Goal: Entertainment & Leisure: Browse casually

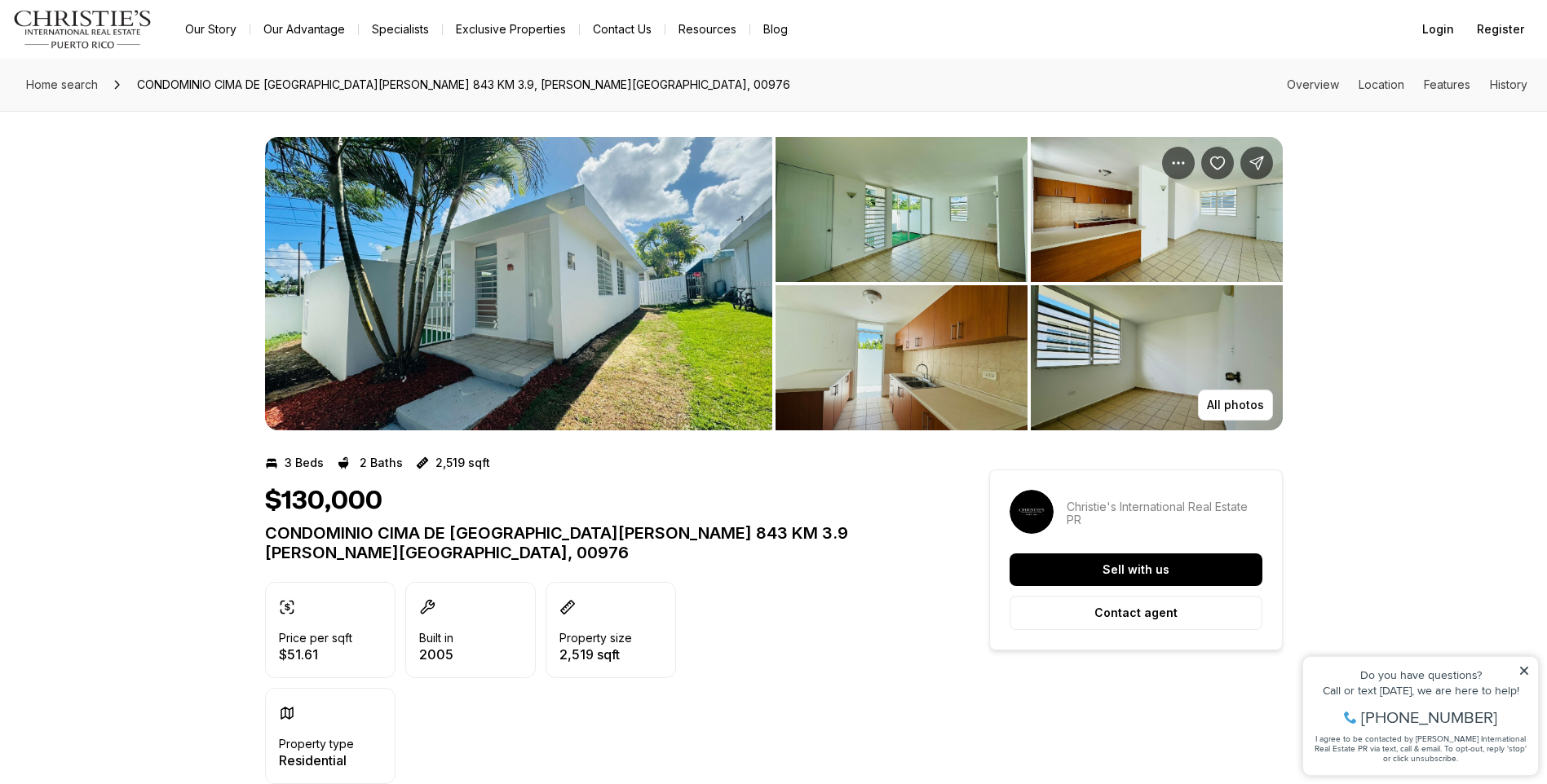
click at [647, 311] on img "View image gallery" at bounding box center [519, 284] width 508 height 293
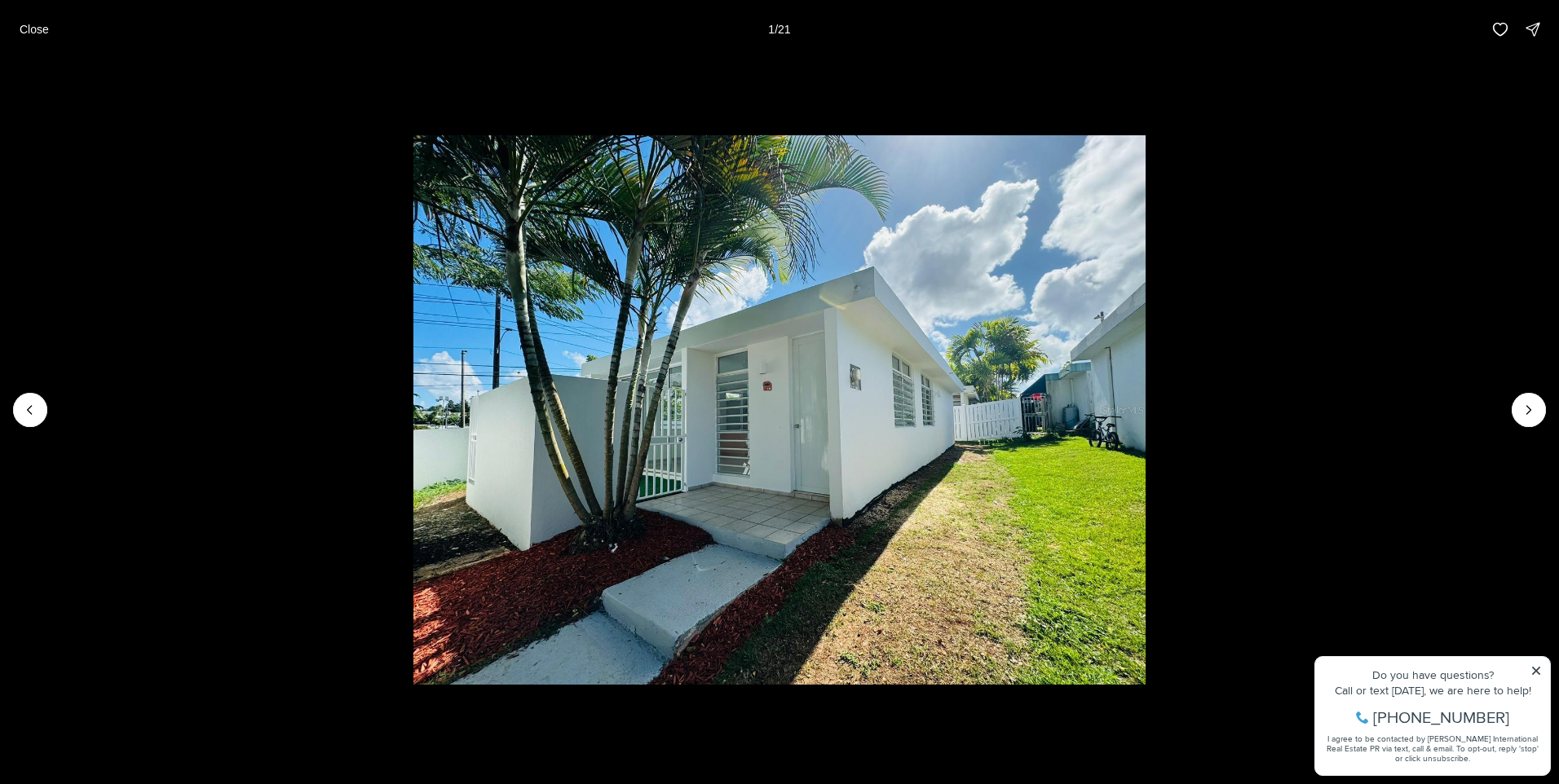
click at [1545, 403] on li "1 of 21" at bounding box center [780, 409] width 1559 height 702
click at [1524, 410] on icon "Next slide" at bounding box center [1529, 410] width 16 height 16
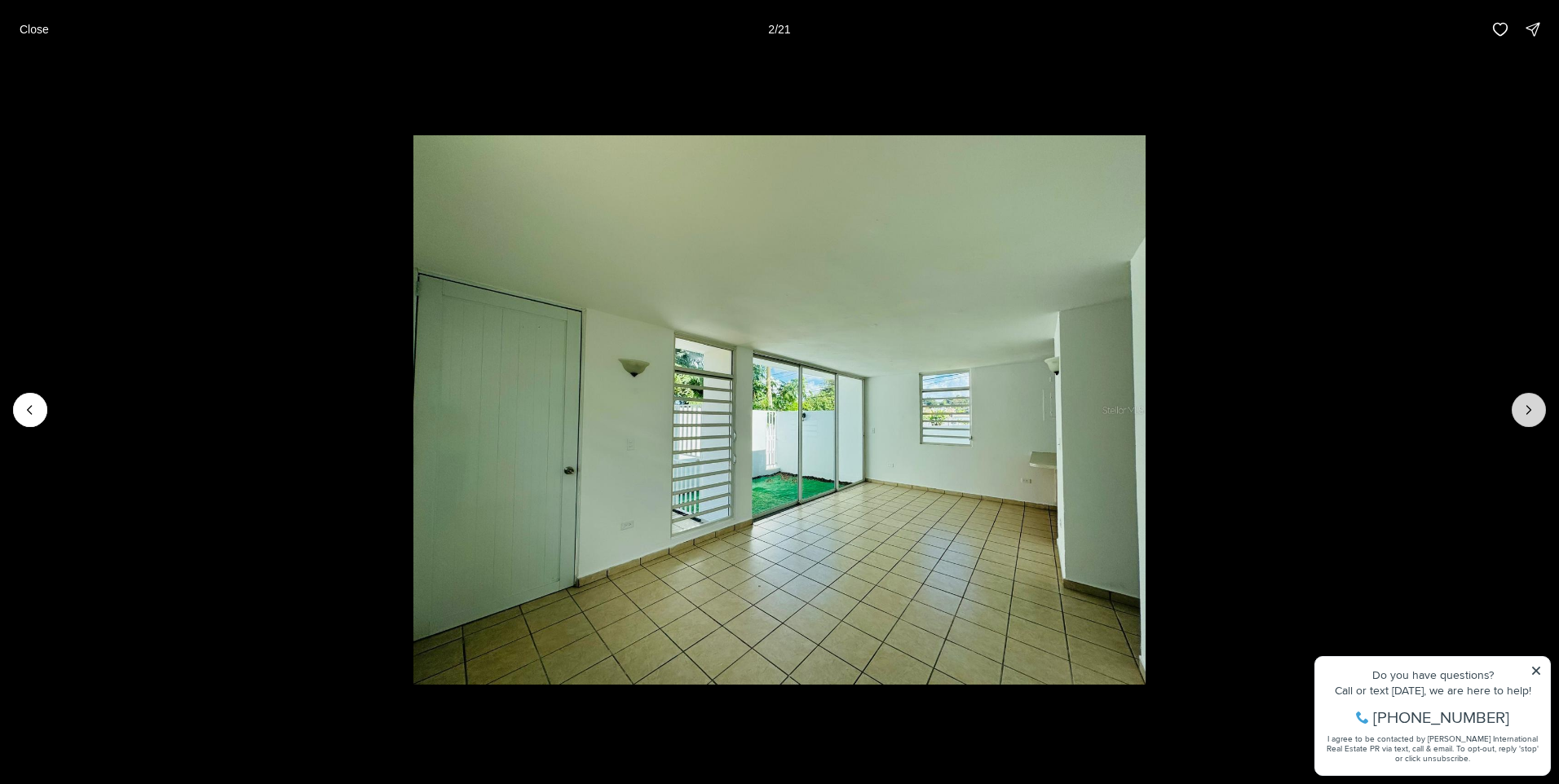
click at [1524, 410] on icon "Next slide" at bounding box center [1529, 410] width 16 height 16
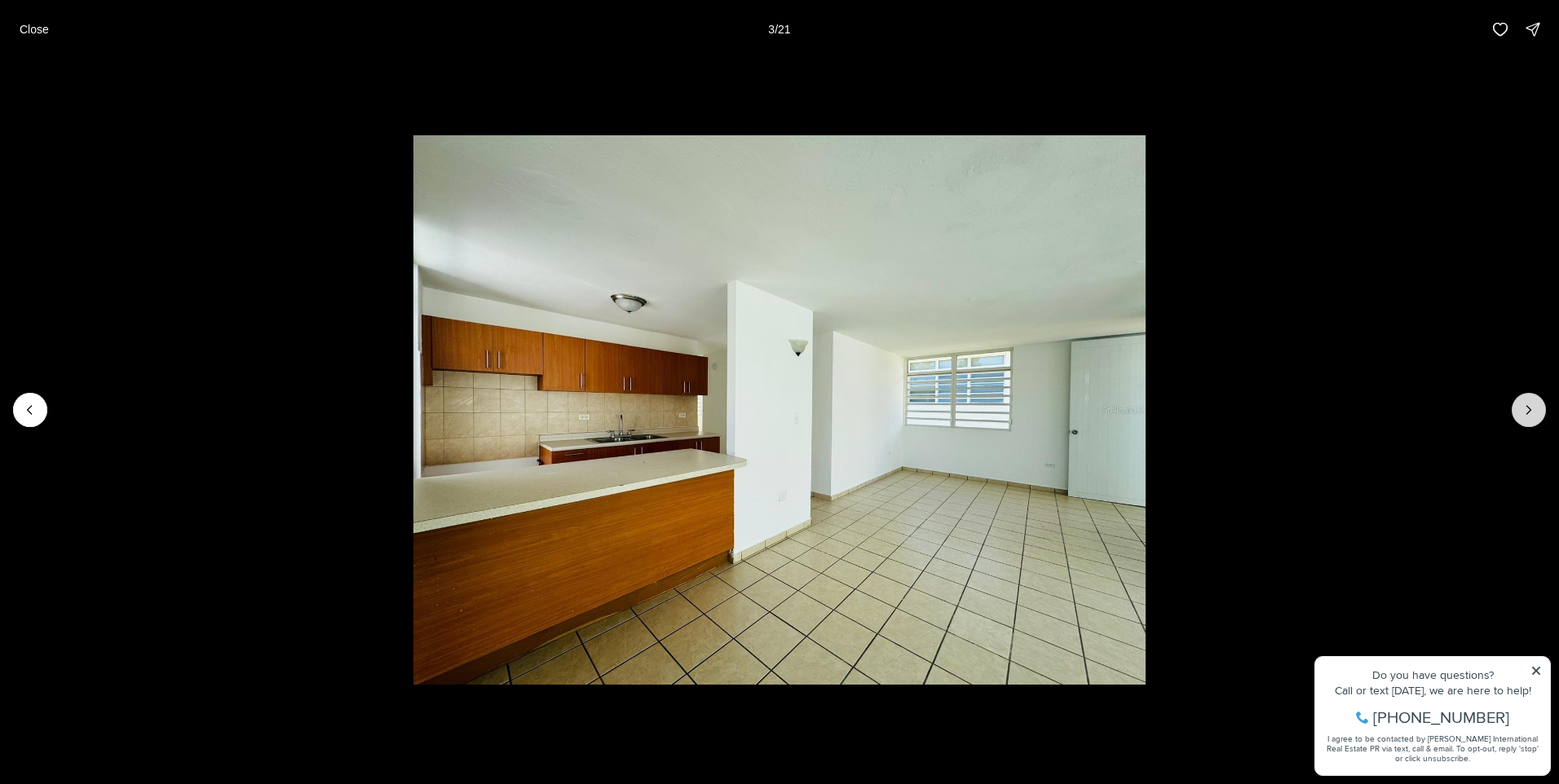
click at [1524, 416] on icon "Next slide" at bounding box center [1529, 410] width 16 height 16
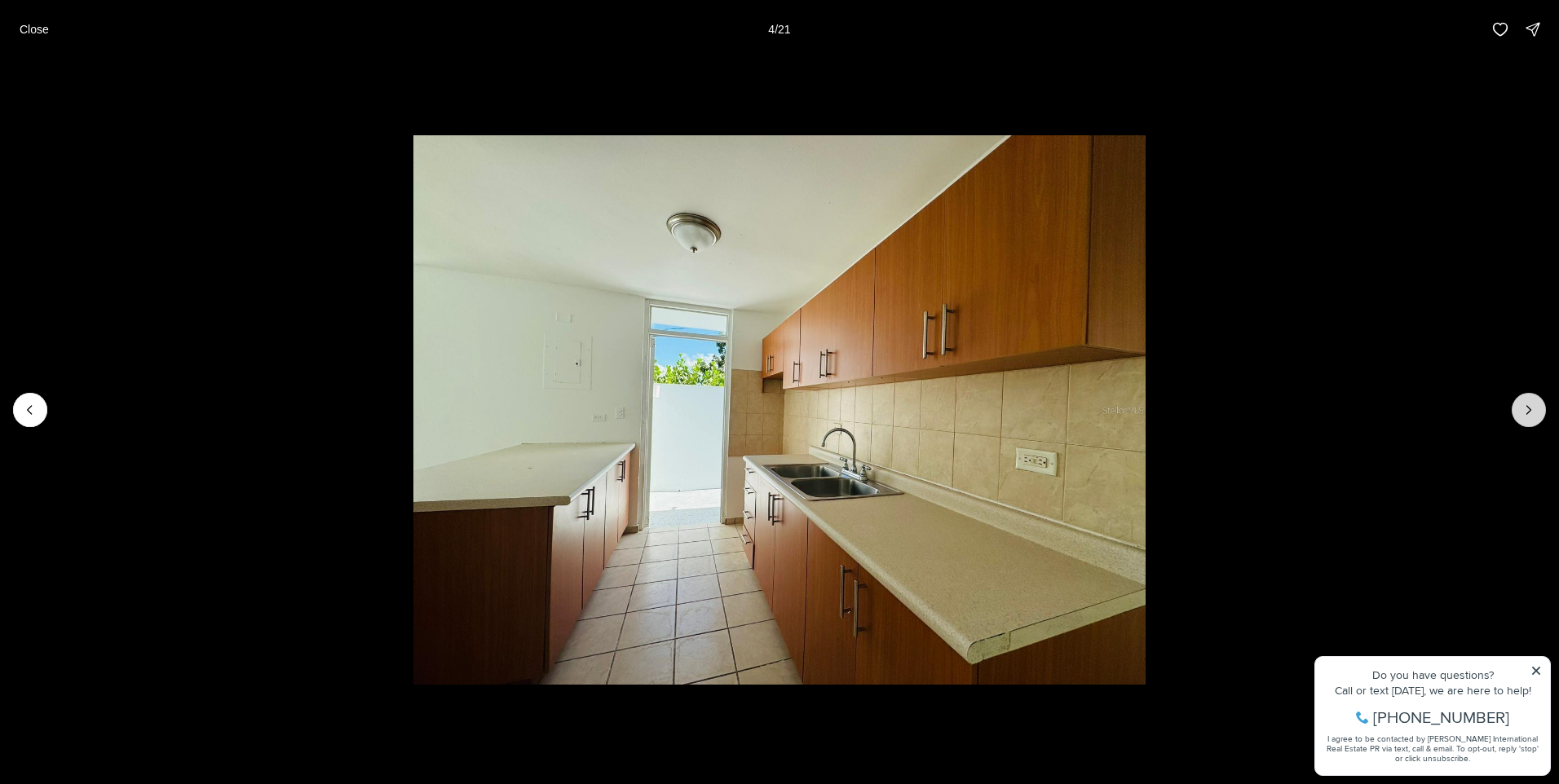
click at [1524, 419] on button "Next slide" at bounding box center [1528, 409] width 34 height 34
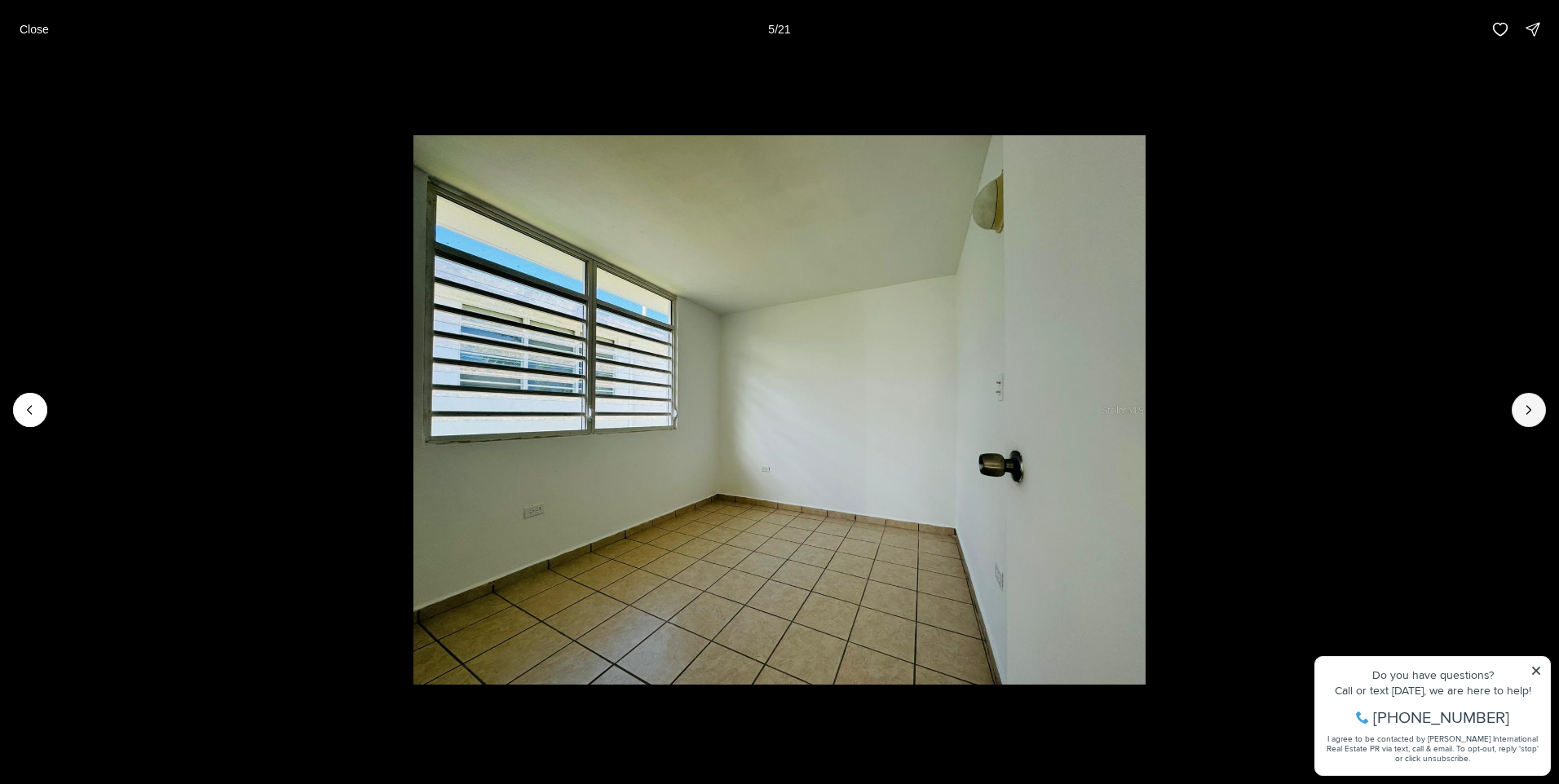
click at [1526, 430] on div at bounding box center [780, 409] width 1559 height 702
click at [1530, 411] on icon "Next slide" at bounding box center [1529, 409] width 4 height 8
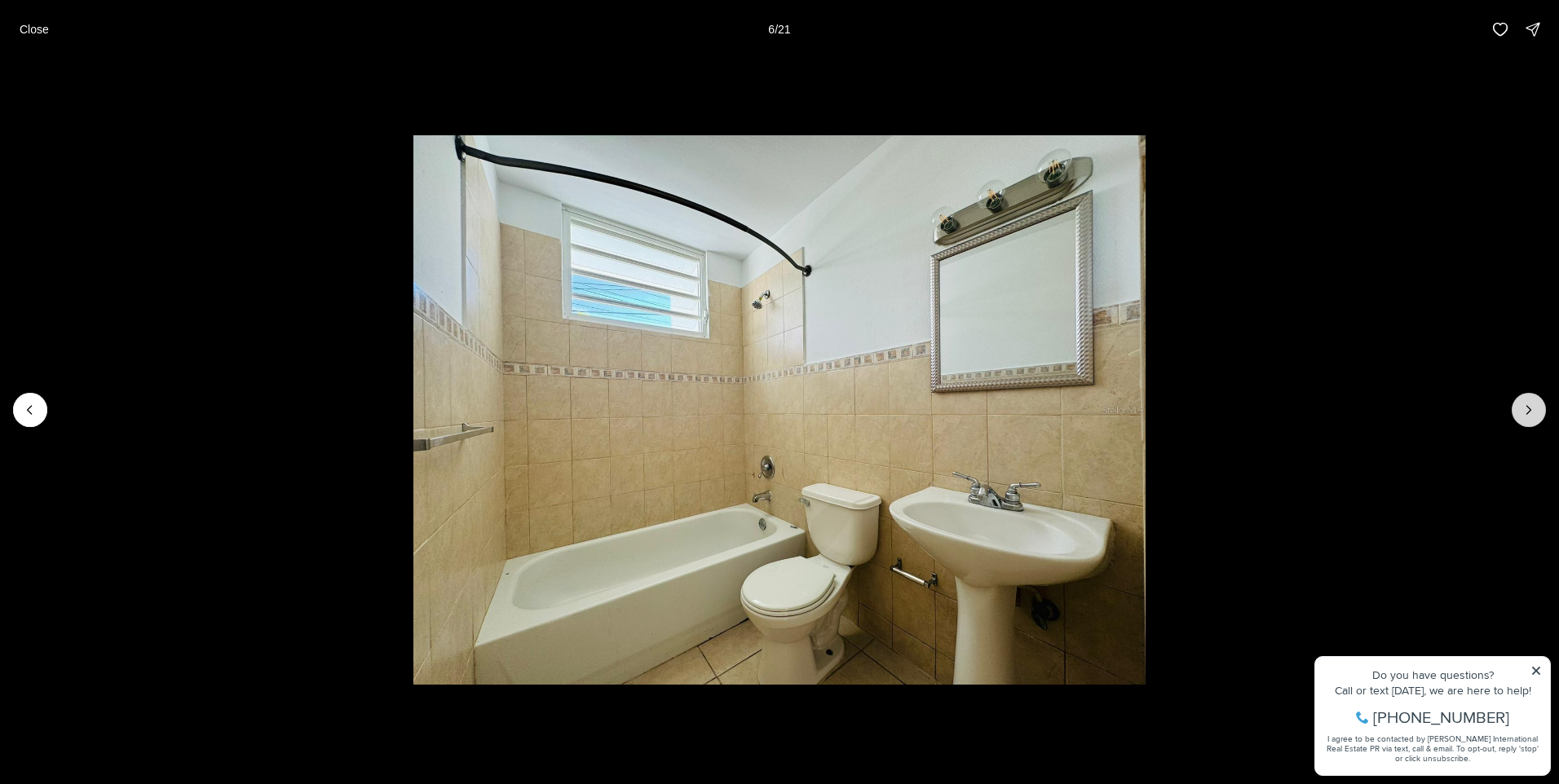
click at [1530, 411] on icon "Next slide" at bounding box center [1529, 409] width 4 height 8
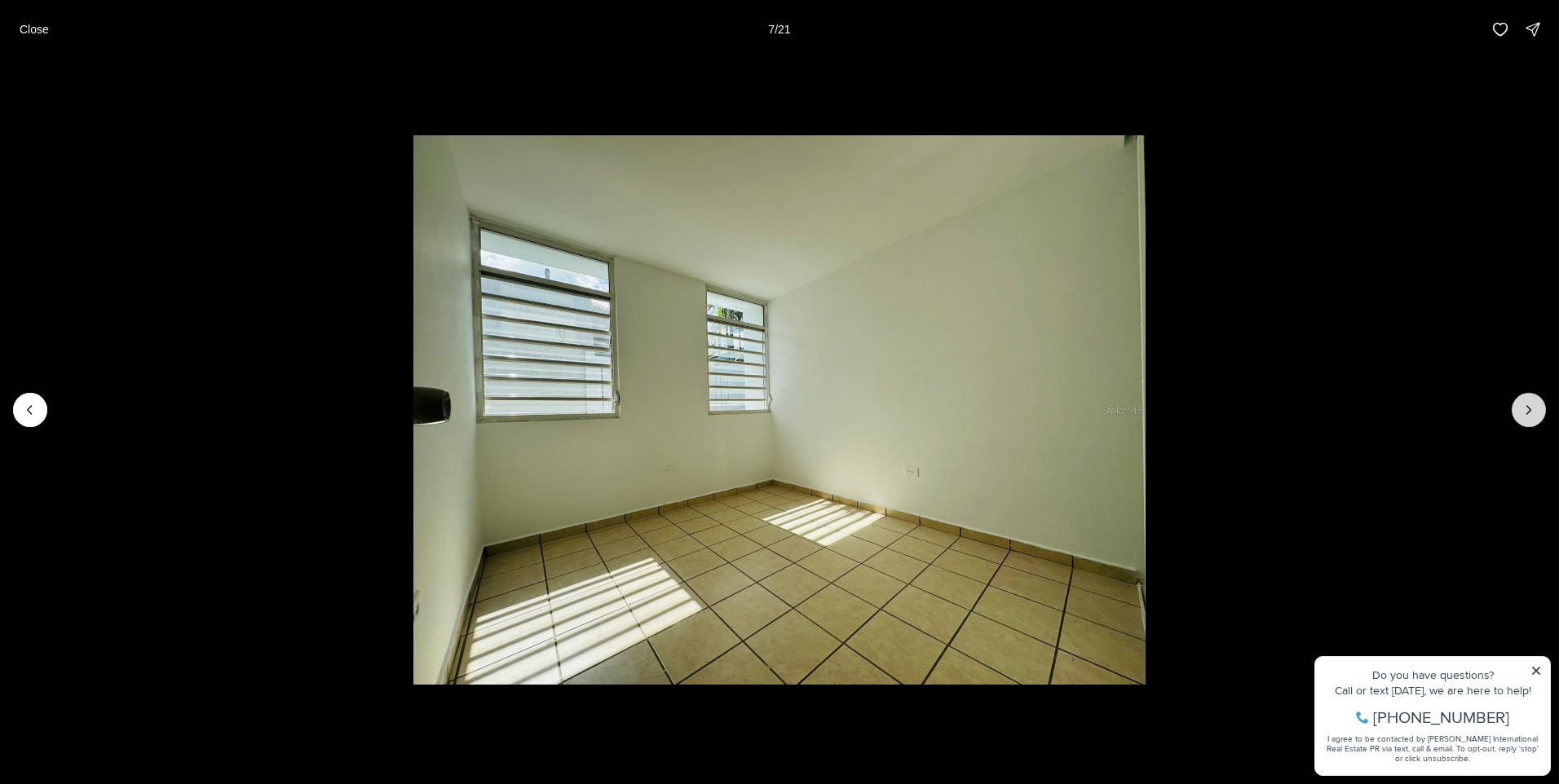
click at [1530, 411] on icon "Next slide" at bounding box center [1529, 409] width 4 height 8
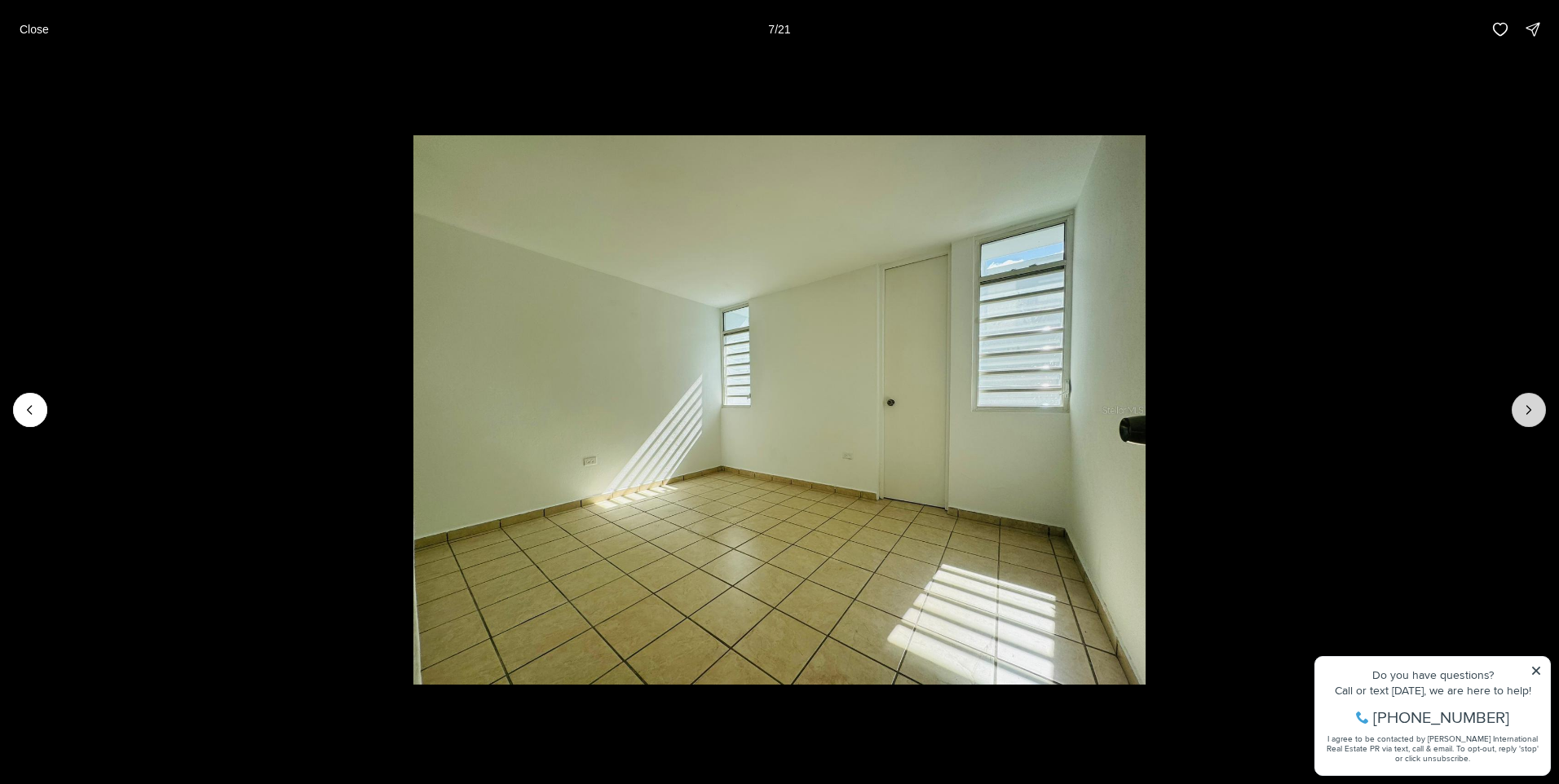
click at [1530, 411] on icon "Next slide" at bounding box center [1529, 409] width 4 height 8
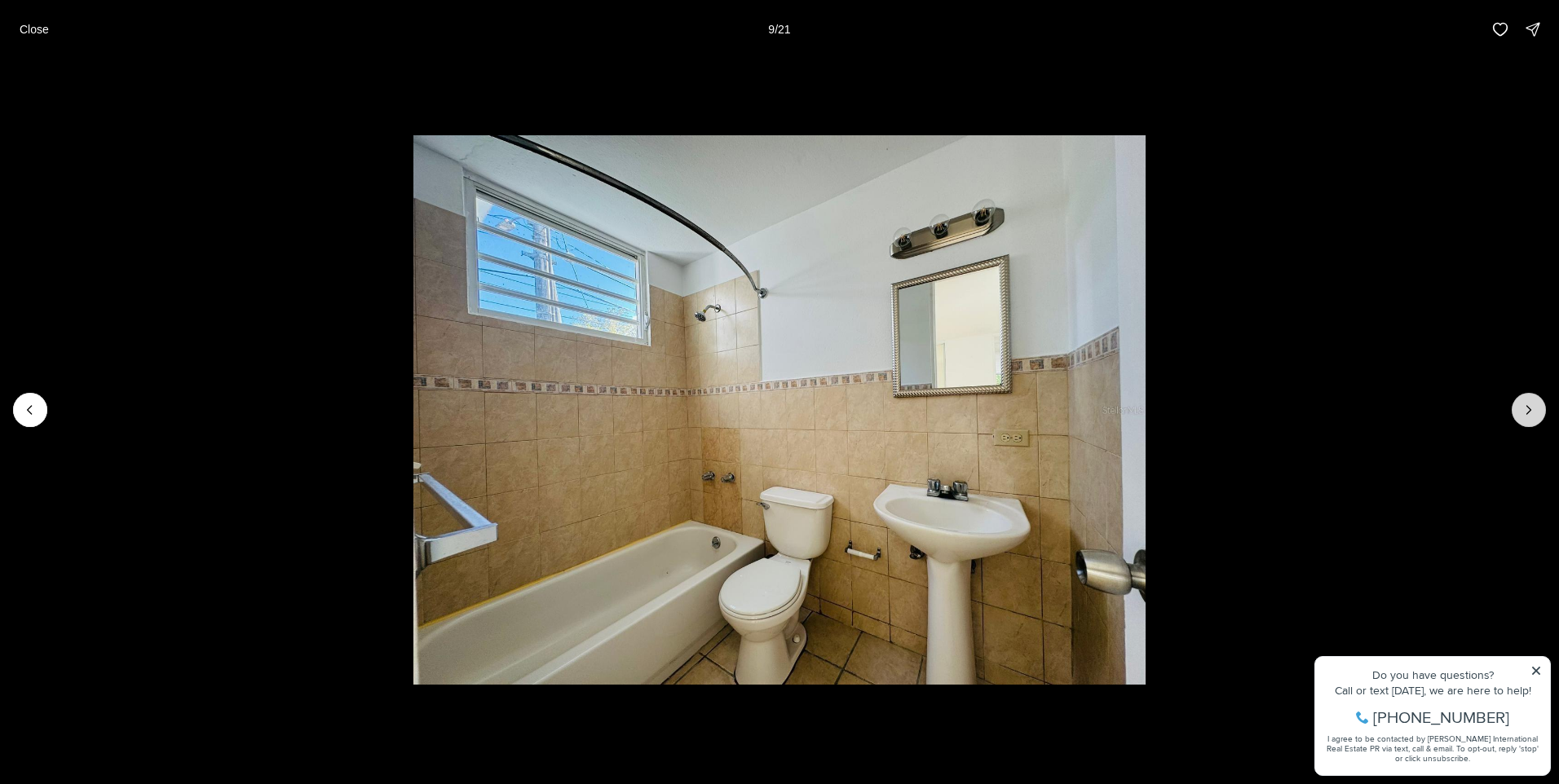
click at [1530, 411] on icon "Next slide" at bounding box center [1529, 409] width 4 height 8
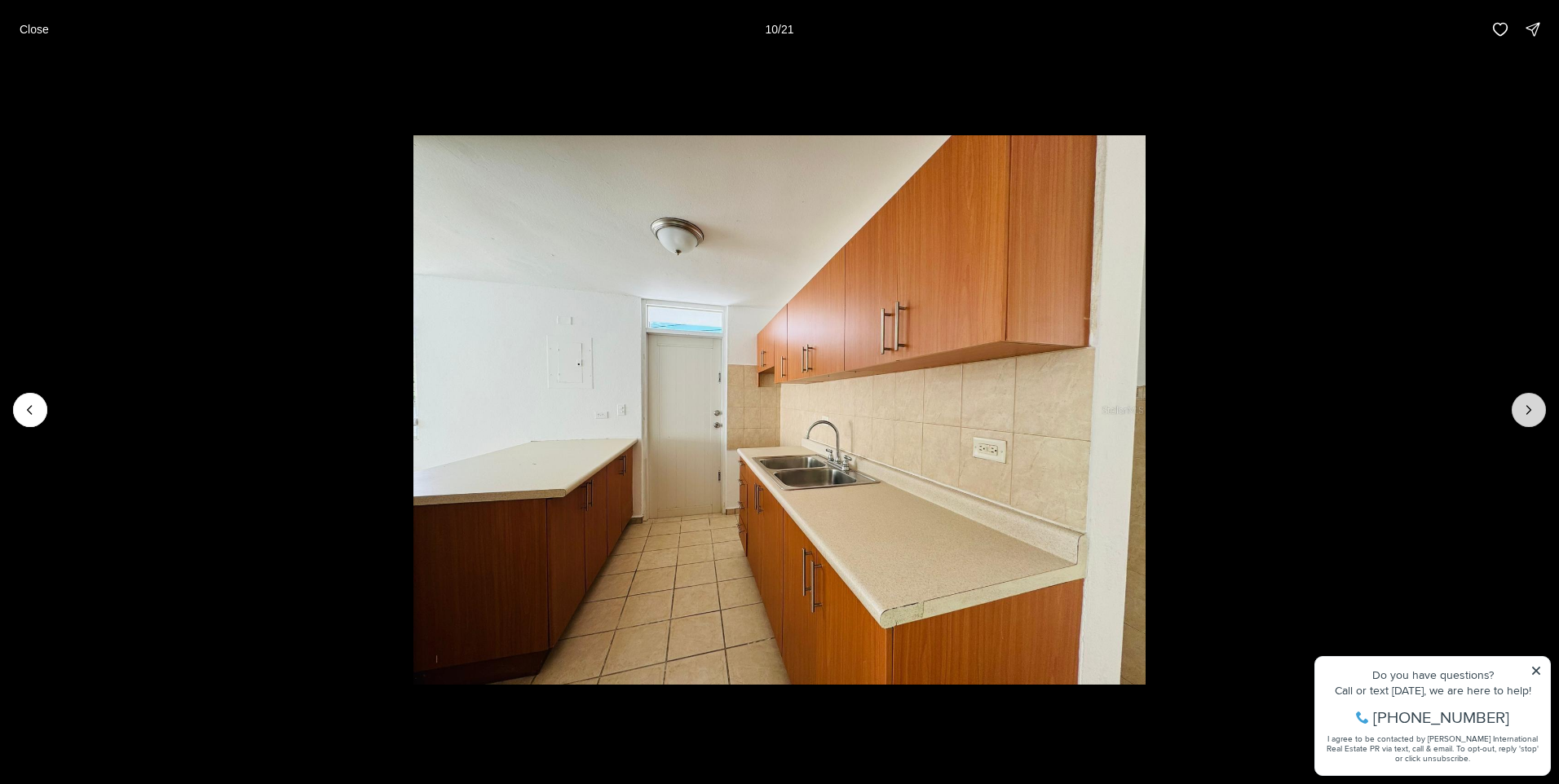
click at [1530, 411] on icon "Next slide" at bounding box center [1529, 409] width 4 height 8
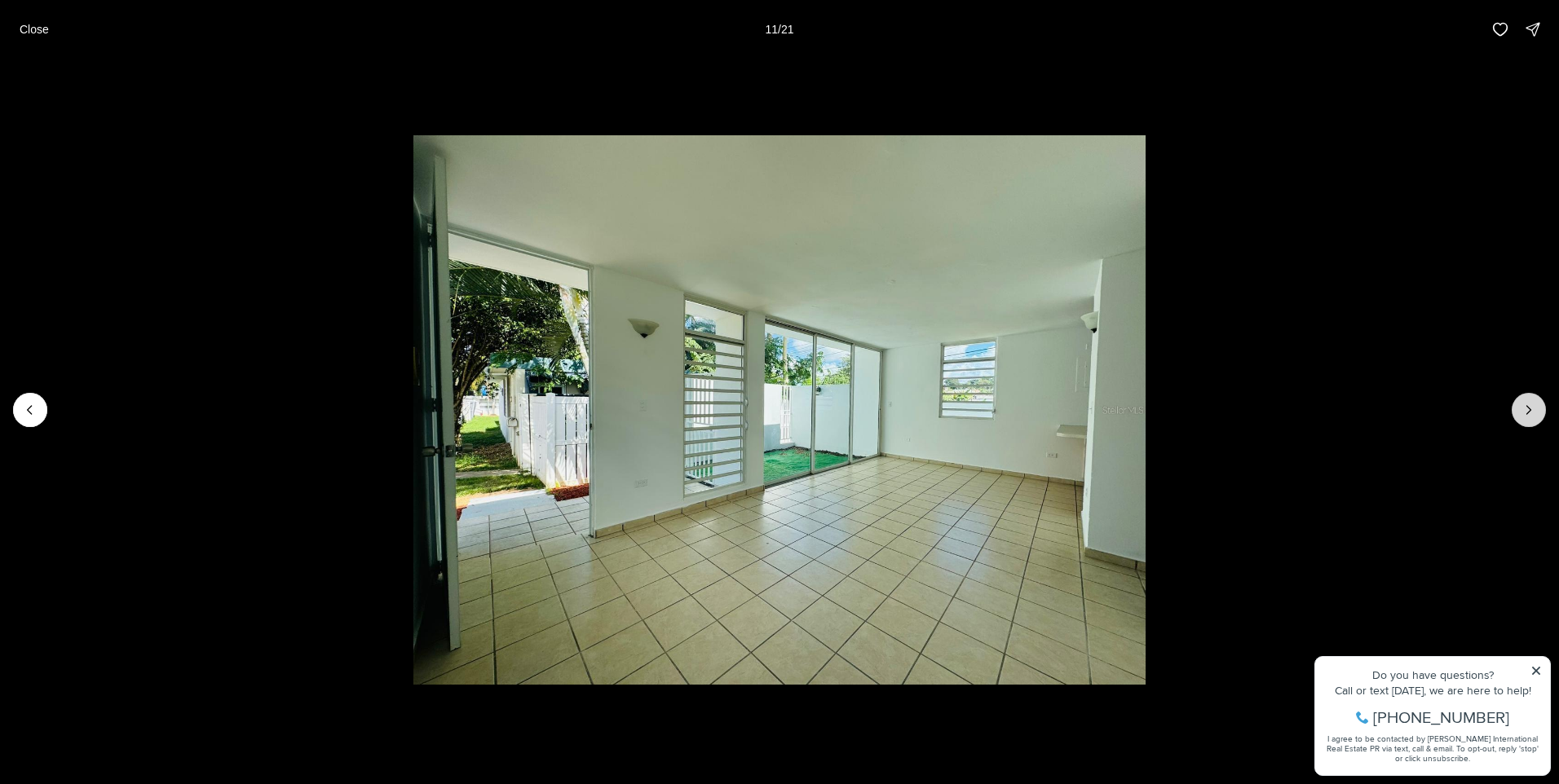
click at [1530, 411] on icon "Next slide" at bounding box center [1529, 409] width 4 height 8
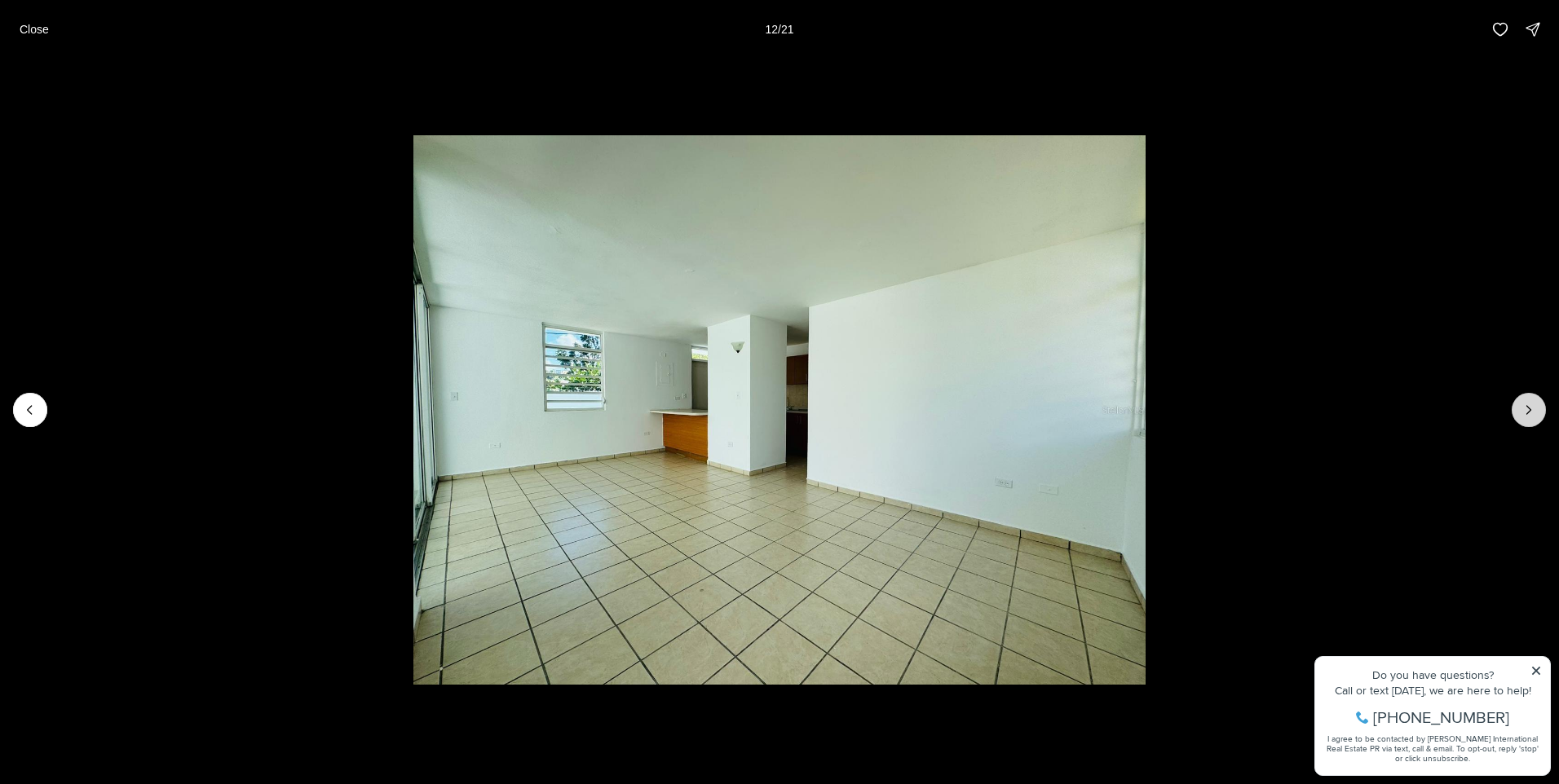
click at [1530, 411] on icon "Next slide" at bounding box center [1529, 409] width 4 height 8
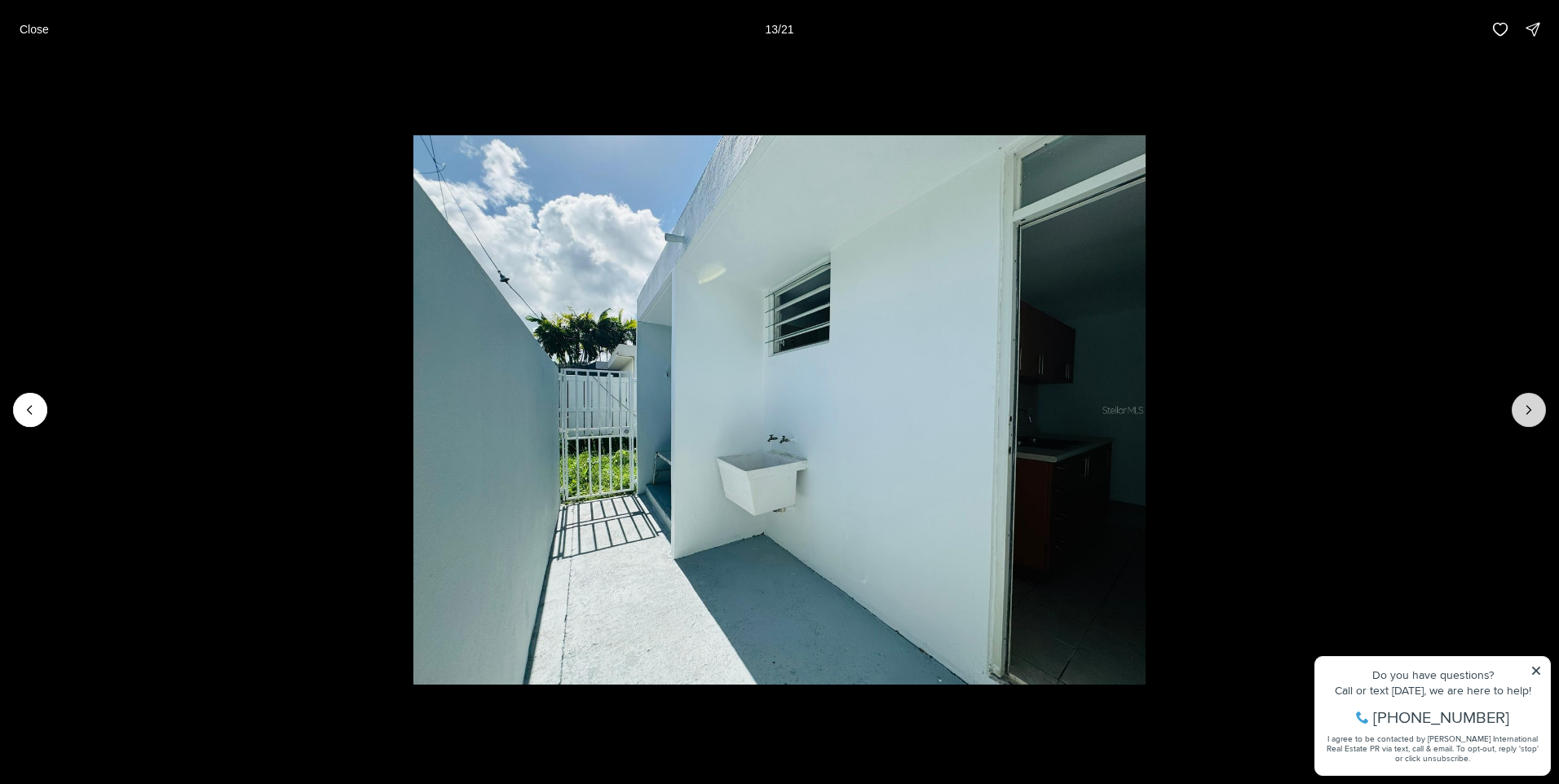
click at [1530, 411] on icon "Next slide" at bounding box center [1529, 409] width 4 height 8
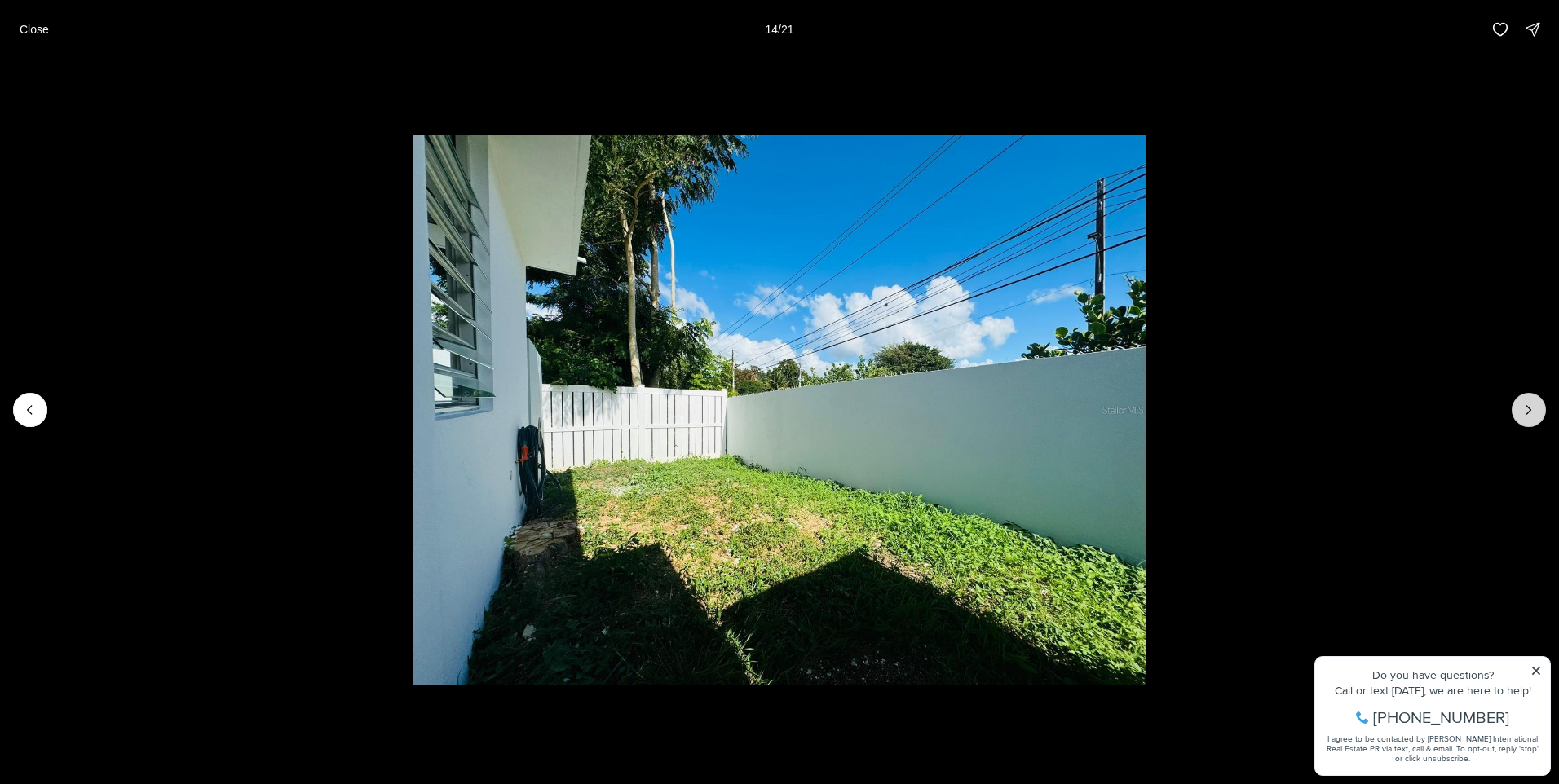
click at [1530, 411] on icon "Next slide" at bounding box center [1529, 409] width 4 height 8
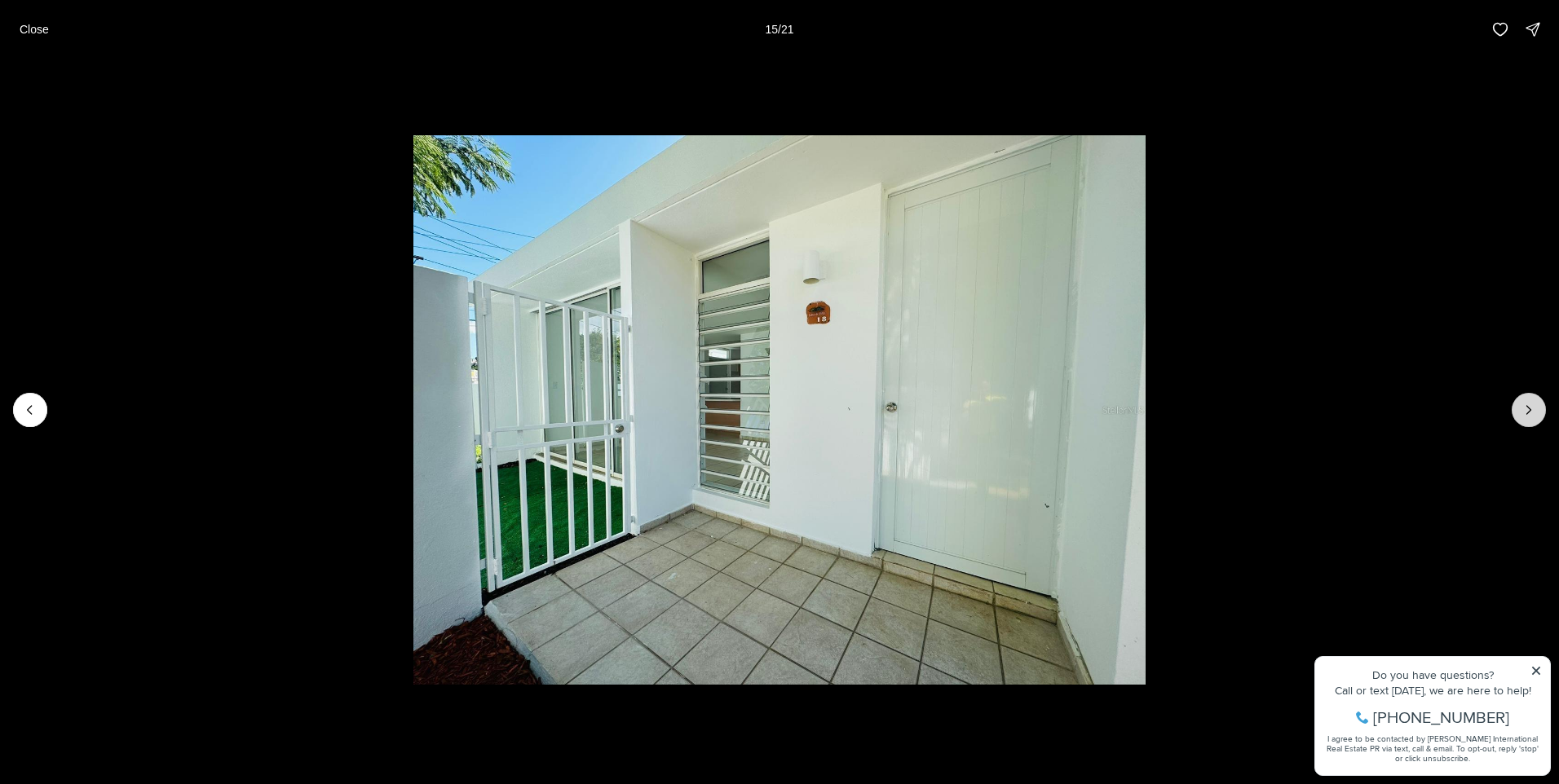
click at [1530, 411] on icon "Next slide" at bounding box center [1529, 409] width 4 height 8
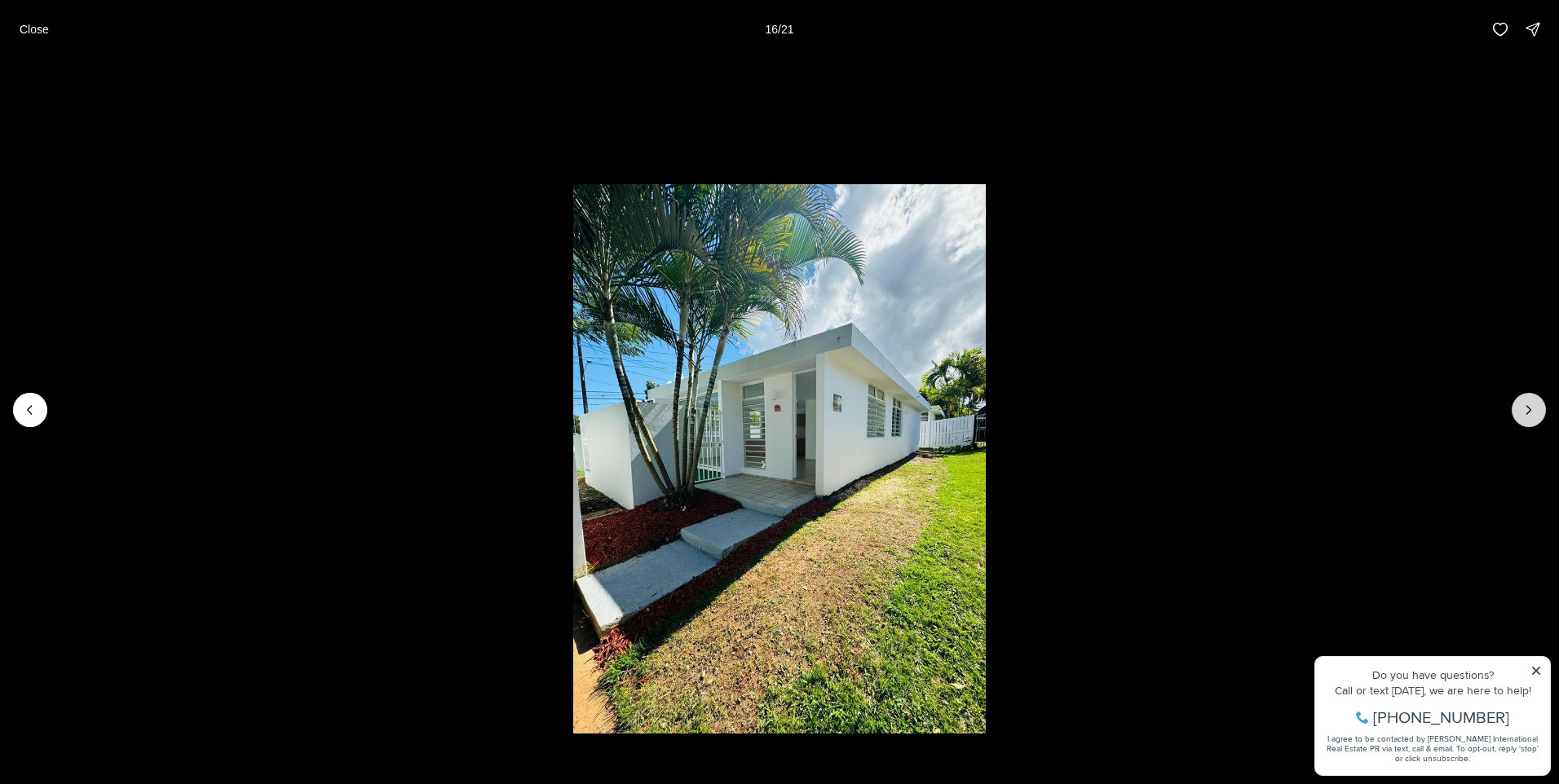
click at [1530, 411] on icon "Next slide" at bounding box center [1529, 409] width 4 height 8
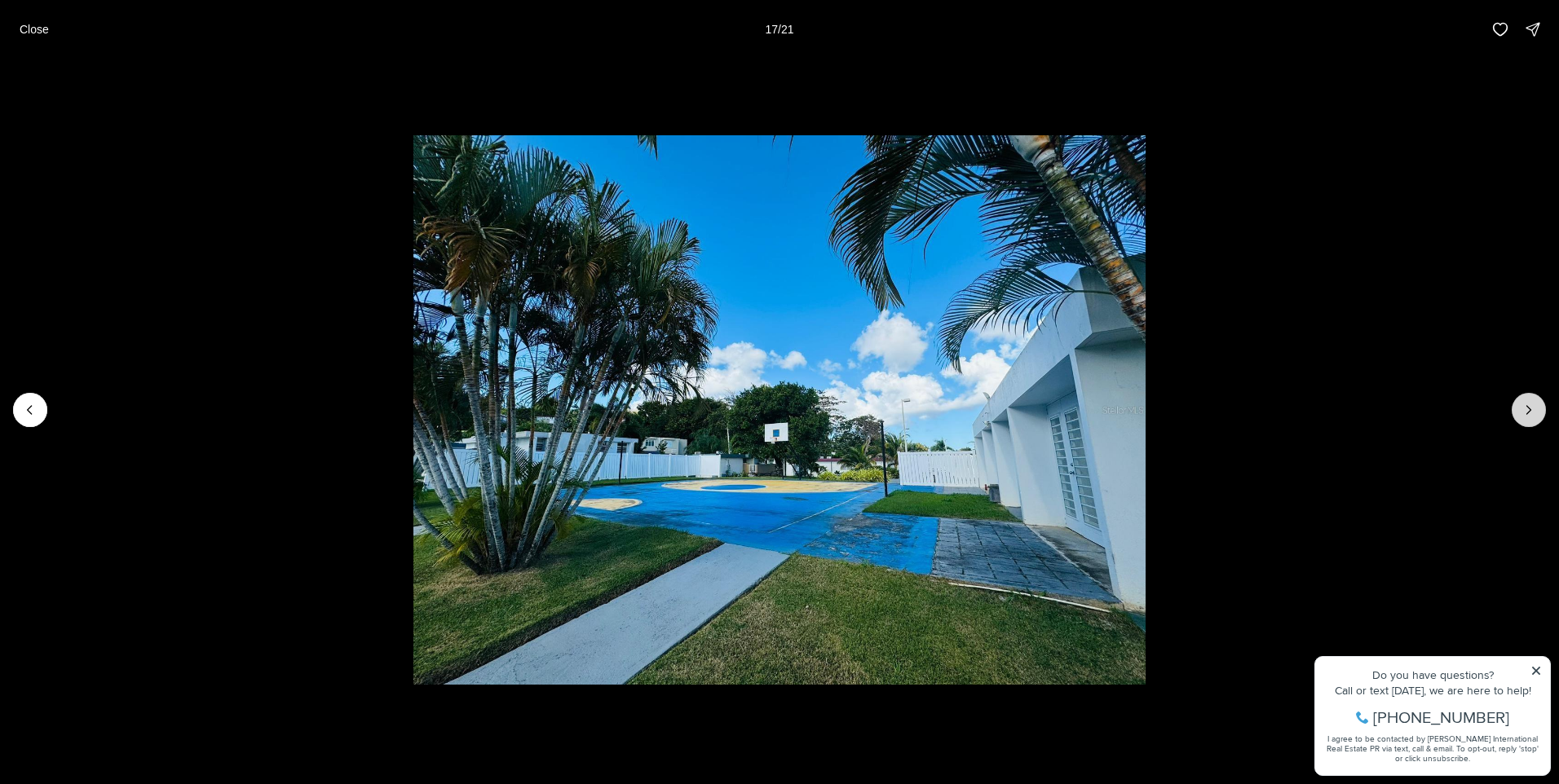
click at [1530, 411] on icon "Next slide" at bounding box center [1529, 409] width 4 height 8
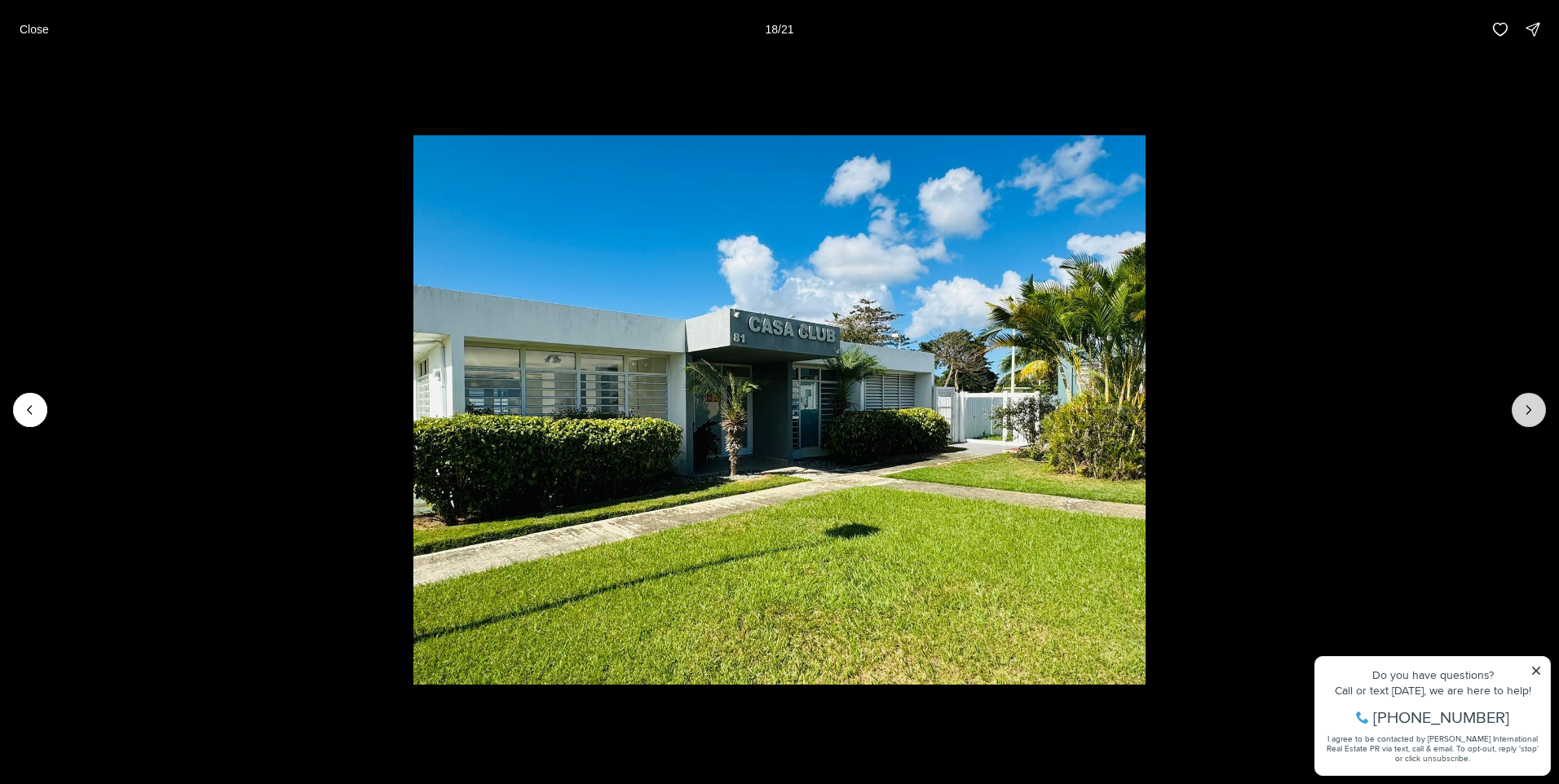
click at [1530, 411] on icon "Next slide" at bounding box center [1529, 409] width 4 height 8
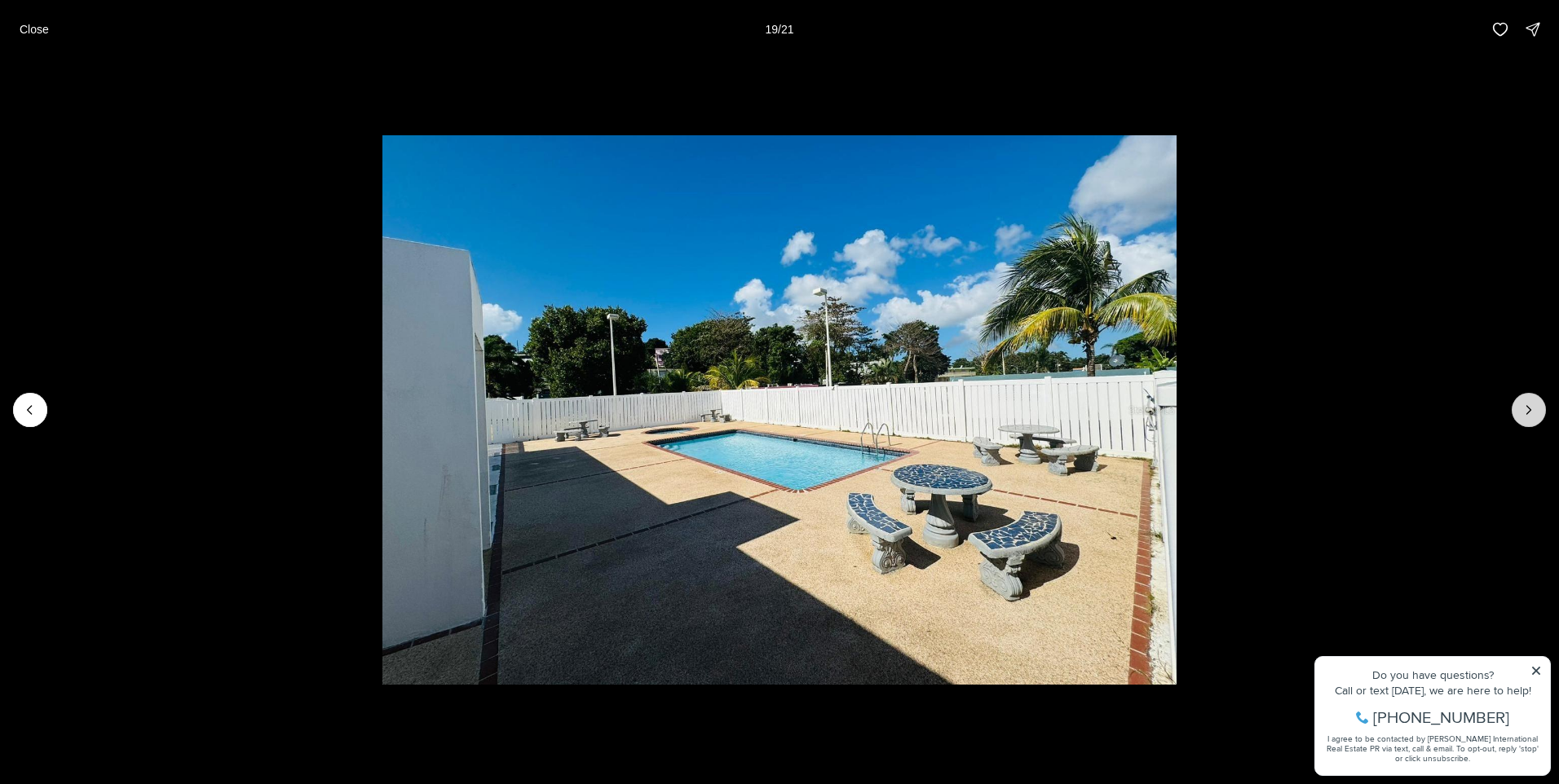
click at [1530, 411] on icon "Next slide" at bounding box center [1529, 409] width 4 height 8
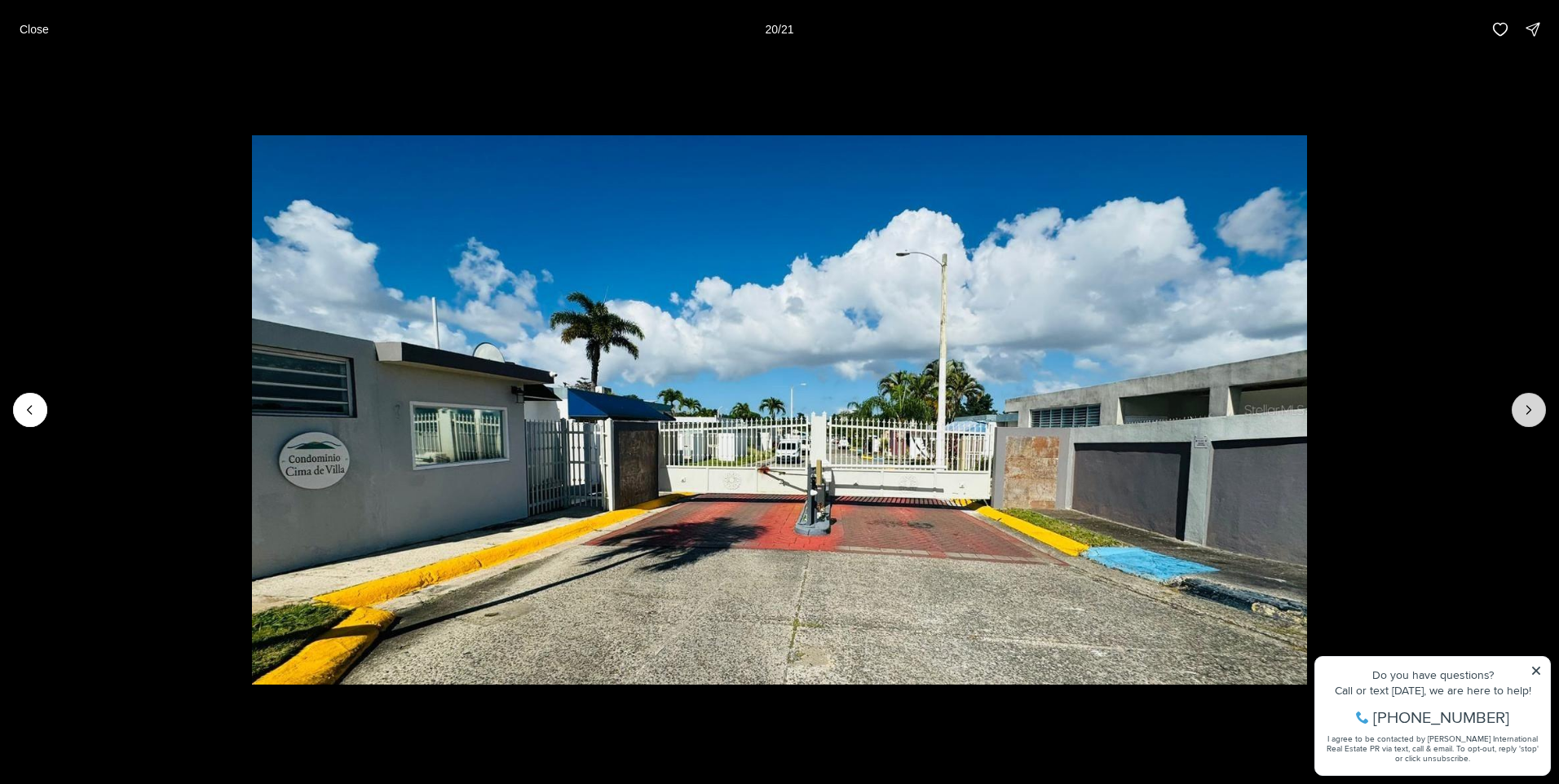
click at [1530, 411] on icon "Next slide" at bounding box center [1529, 409] width 4 height 8
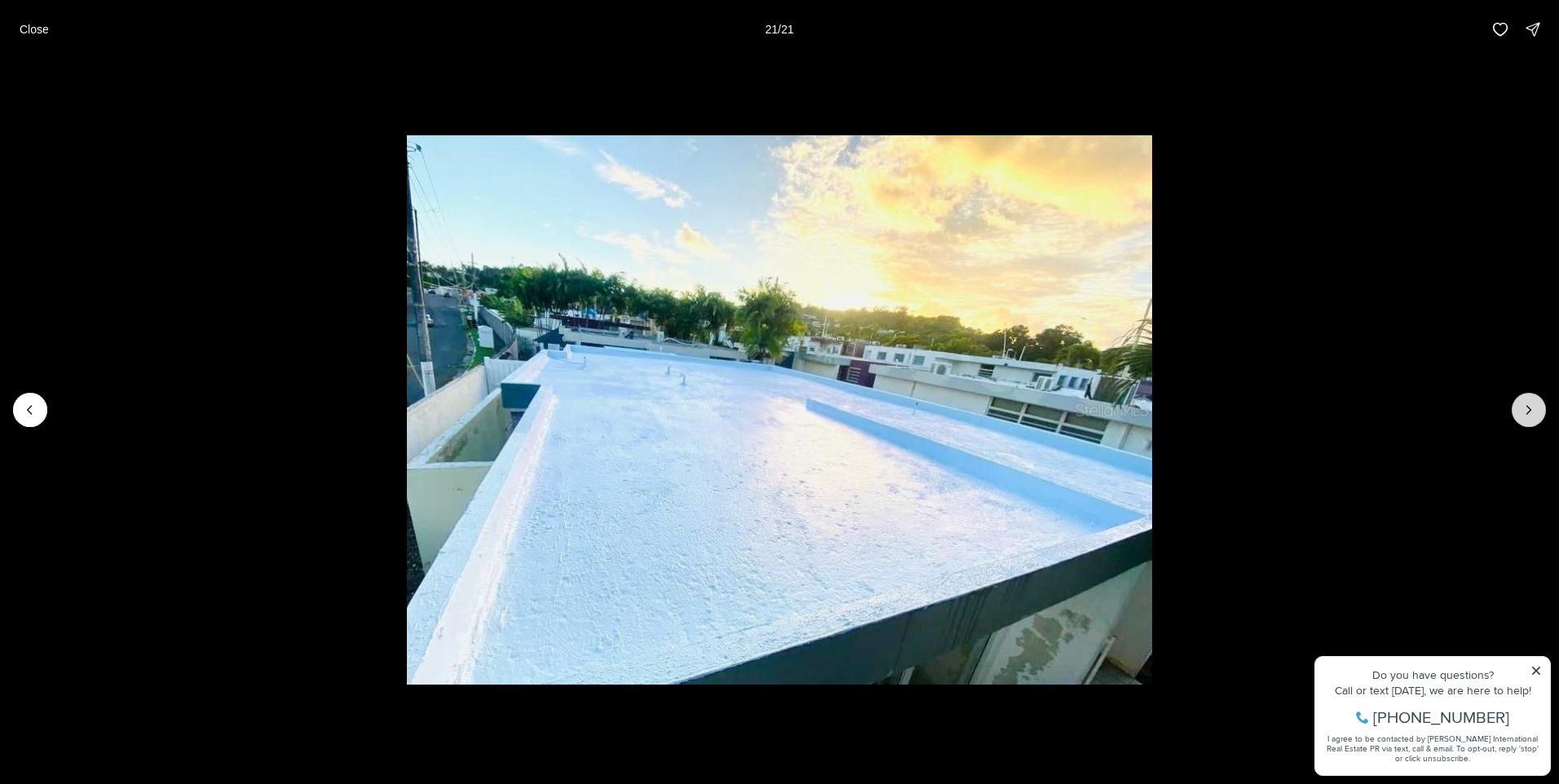
click at [1530, 411] on div at bounding box center [1528, 409] width 34 height 34
